Goal: Check status: Check status

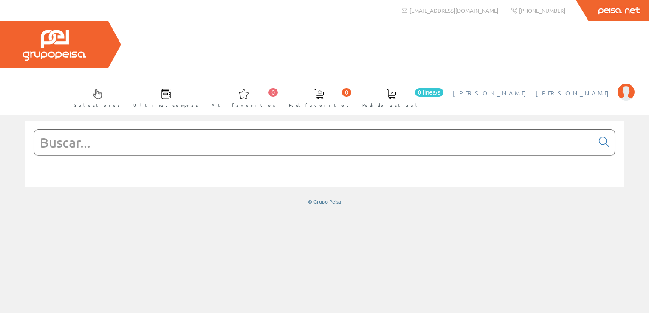
click at [584, 89] on span "[PERSON_NAME] [PERSON_NAME]" at bounding box center [533, 93] width 161 height 8
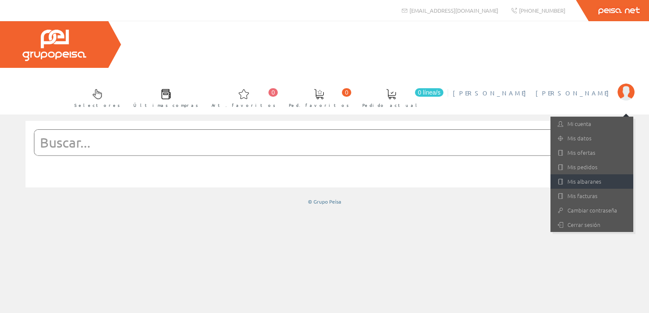
click at [586, 175] on link "Mis albaranes" at bounding box center [591, 182] width 83 height 14
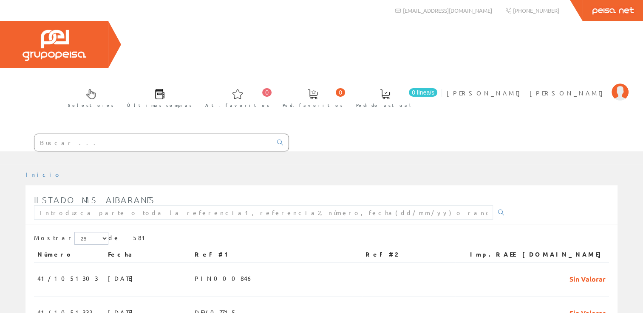
click at [132, 191] on div "Listado mis albaranes" at bounding box center [271, 208] width 475 height 34
click at [134, 206] on input "text" at bounding box center [263, 213] width 459 height 14
paste input "PIN001066"
type input "PIN001066"
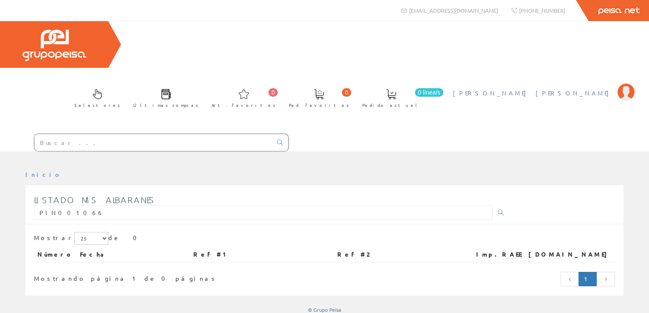
click at [569, 89] on span "[PERSON_NAME] [PERSON_NAME]" at bounding box center [533, 93] width 161 height 8
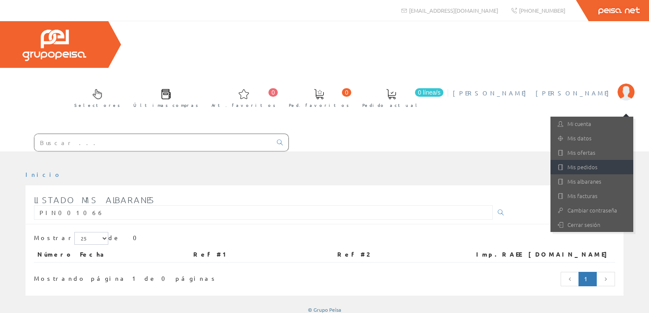
click at [586, 160] on link "Mis pedidos" at bounding box center [591, 167] width 83 height 14
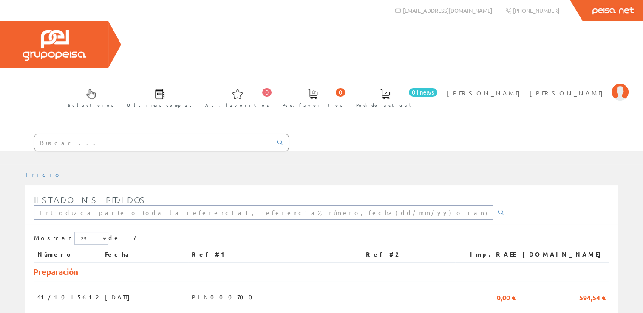
click at [74, 206] on input "text" at bounding box center [263, 213] width 459 height 14
paste input "PIN001066"
type input "PIN001066"
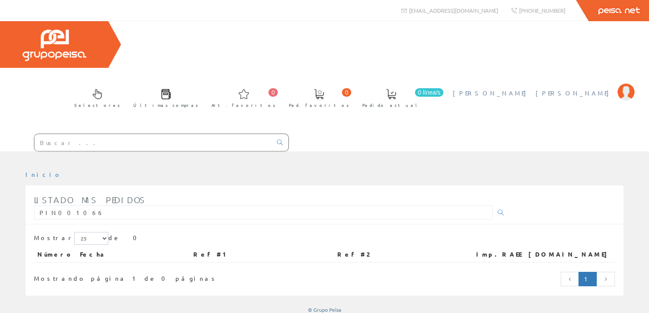
click at [592, 82] on link "[PERSON_NAME] [PERSON_NAME]" at bounding box center [544, 86] width 182 height 8
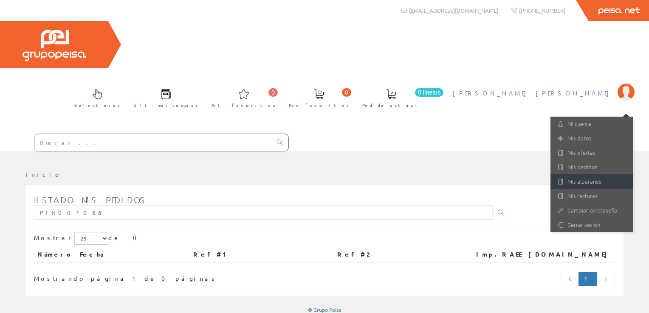
click at [600, 175] on link "Mis albaranes" at bounding box center [591, 182] width 83 height 14
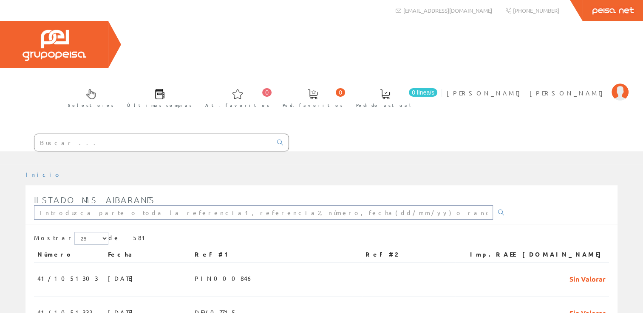
click at [268, 206] on input "text" at bounding box center [263, 213] width 459 height 14
paste input "PIN001066"
type input "PIN001066"
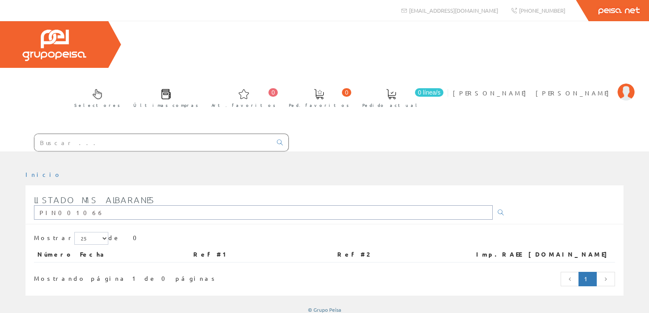
click at [127, 206] on input "PIN001066" at bounding box center [263, 213] width 459 height 14
drag, startPoint x: 127, startPoint y: 169, endPoint x: 28, endPoint y: 173, distance: 99.9
click at [29, 191] on div "Listado mis albaranes PIN001066" at bounding box center [324, 208] width 598 height 34
paste input "084"
type input "PIN000846"
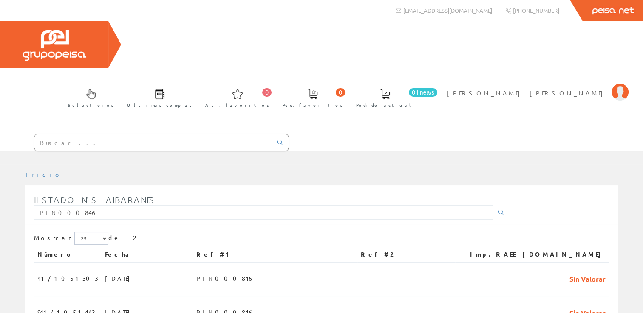
scroll to position [22, 0]
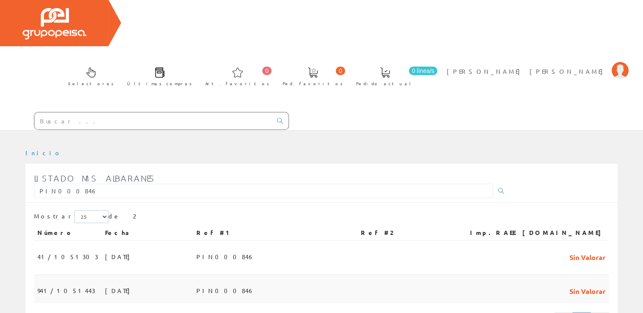
click at [132, 275] on td "[DATE]" at bounding box center [146, 289] width 91 height 28
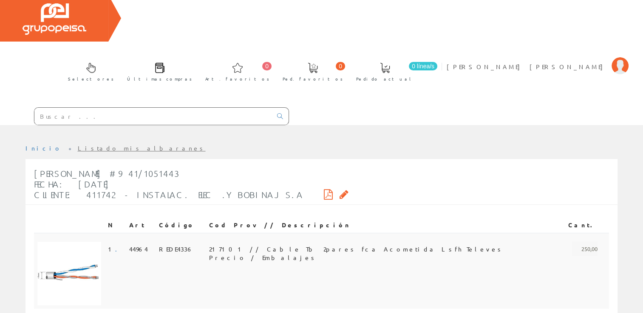
scroll to position [51, 0]
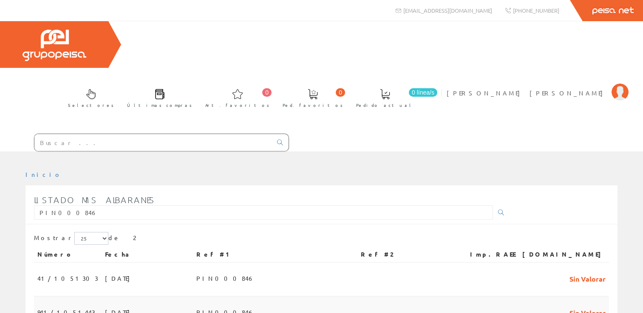
scroll to position [22, 0]
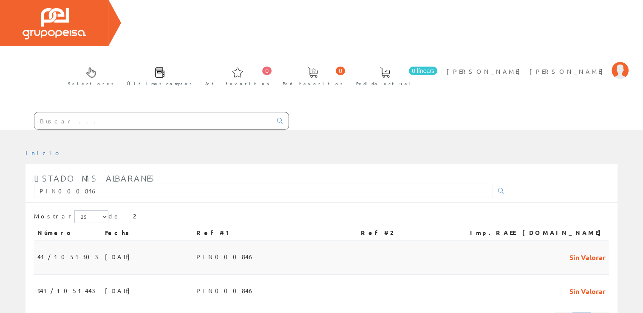
click at [105, 250] on span "18/08/2025" at bounding box center [119, 257] width 29 height 14
click at [291, 241] on td "PIN000846" at bounding box center [275, 258] width 164 height 34
click at [583, 250] on span "Sin Valorar" at bounding box center [587, 257] width 36 height 14
